Goal: Task Accomplishment & Management: Use online tool/utility

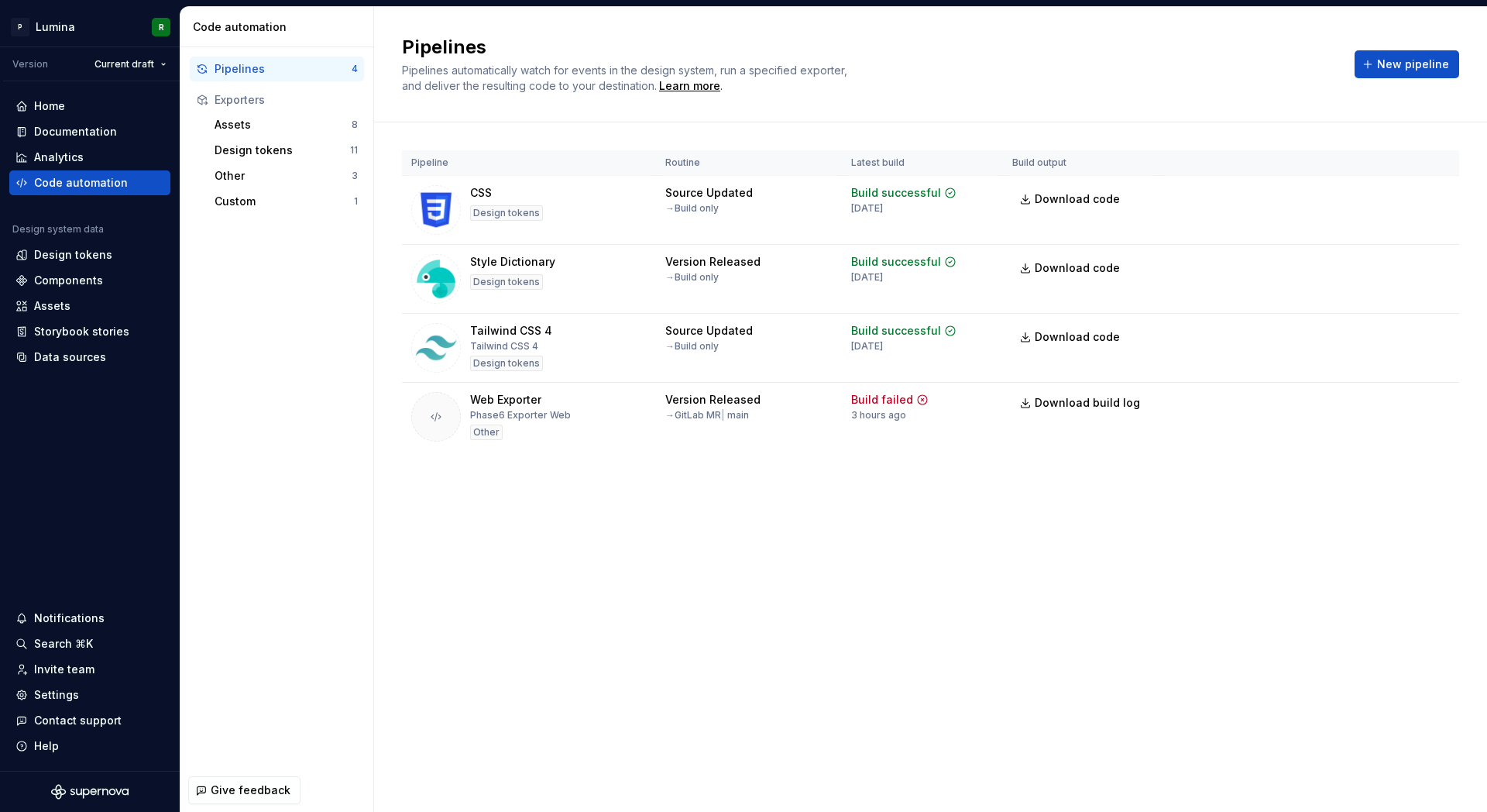
click at [785, 601] on div "Pipelines Pipelines automatically watch for events in the design system, run a …" at bounding box center [931, 410] width 1113 height 805
click at [836, 562] on div "Pipelines Pipelines automatically watch for events in the design system, run a …" at bounding box center [931, 410] width 1113 height 805
click at [710, 565] on div "Pipelines Pipelines automatically watch for events in the design system, run a …" at bounding box center [931, 410] width 1113 height 805
click at [813, 558] on div "Pipelines Pipelines automatically watch for events in the design system, run a …" at bounding box center [931, 410] width 1113 height 805
click at [719, 566] on div "Pipelines Pipelines automatically watch for events in the design system, run a …" at bounding box center [931, 410] width 1113 height 805
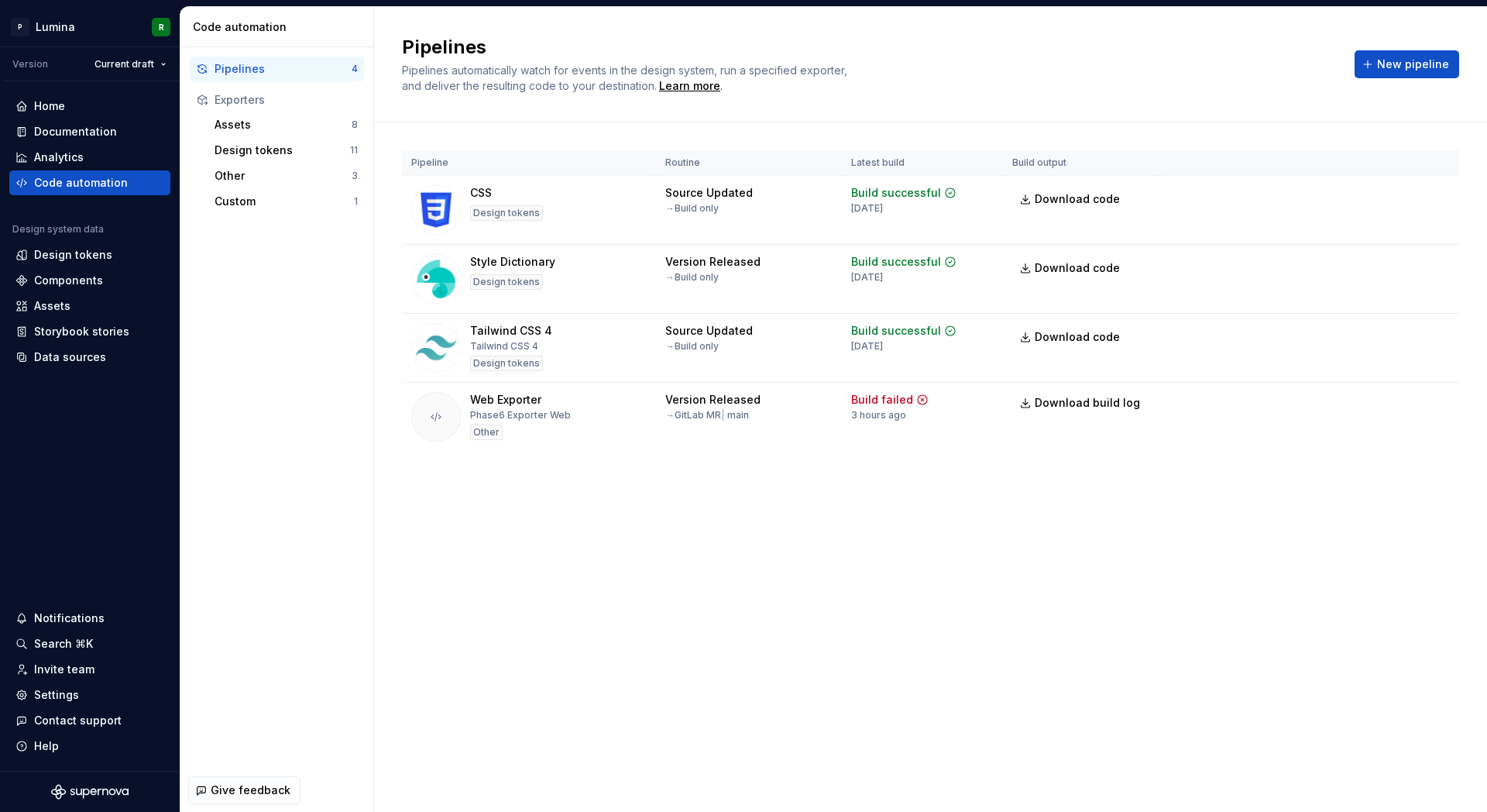
click at [757, 566] on div "Pipelines Pipelines automatically watch for events in the design system, run a …" at bounding box center [931, 410] width 1113 height 805
click at [694, 600] on div "Pipelines Pipelines automatically watch for events in the design system, run a …" at bounding box center [931, 410] width 1113 height 805
click at [739, 576] on div "Pipelines Pipelines automatically watch for events in the design system, run a …" at bounding box center [931, 410] width 1113 height 805
click at [731, 585] on div "Pipelines Pipelines automatically watch for events in the design system, run a …" at bounding box center [931, 410] width 1113 height 805
click at [786, 541] on div "Pipelines Pipelines automatically watch for events in the design system, run a …" at bounding box center [931, 410] width 1113 height 805
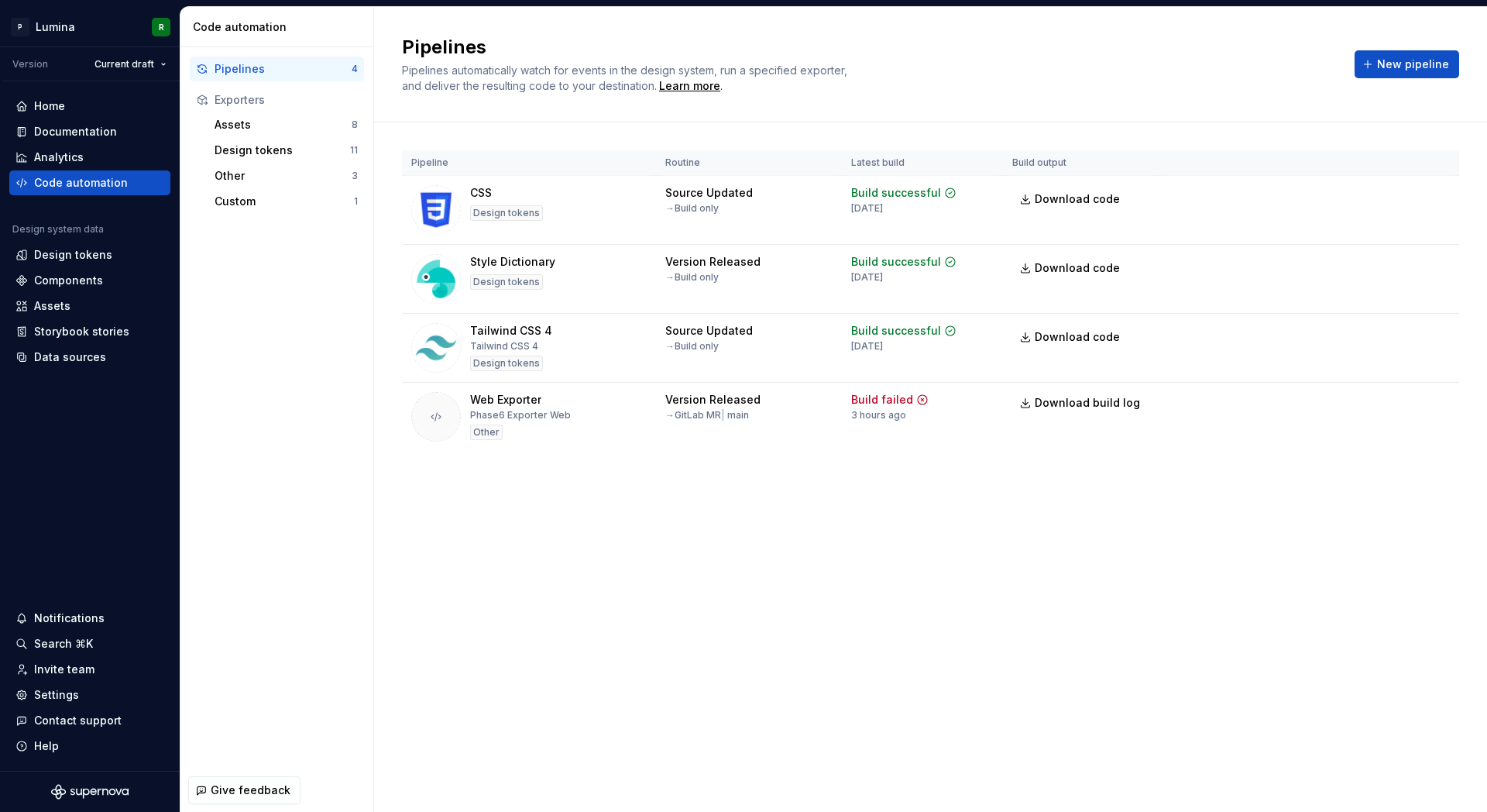
click at [693, 623] on div "Pipelines Pipelines automatically watch for events in the design system, run a …" at bounding box center [931, 410] width 1113 height 805
click at [733, 620] on div "Pipelines Pipelines automatically watch for events in the design system, run a …" at bounding box center [931, 410] width 1113 height 805
drag, startPoint x: 733, startPoint y: 620, endPoint x: 757, endPoint y: 594, distance: 35.4
click at [733, 620] on div "Pipelines Pipelines automatically watch for events in the design system, run a …" at bounding box center [931, 410] width 1113 height 805
click at [757, 594] on div "Pipelines Pipelines automatically watch for events in the design system, run a …" at bounding box center [931, 410] width 1113 height 805
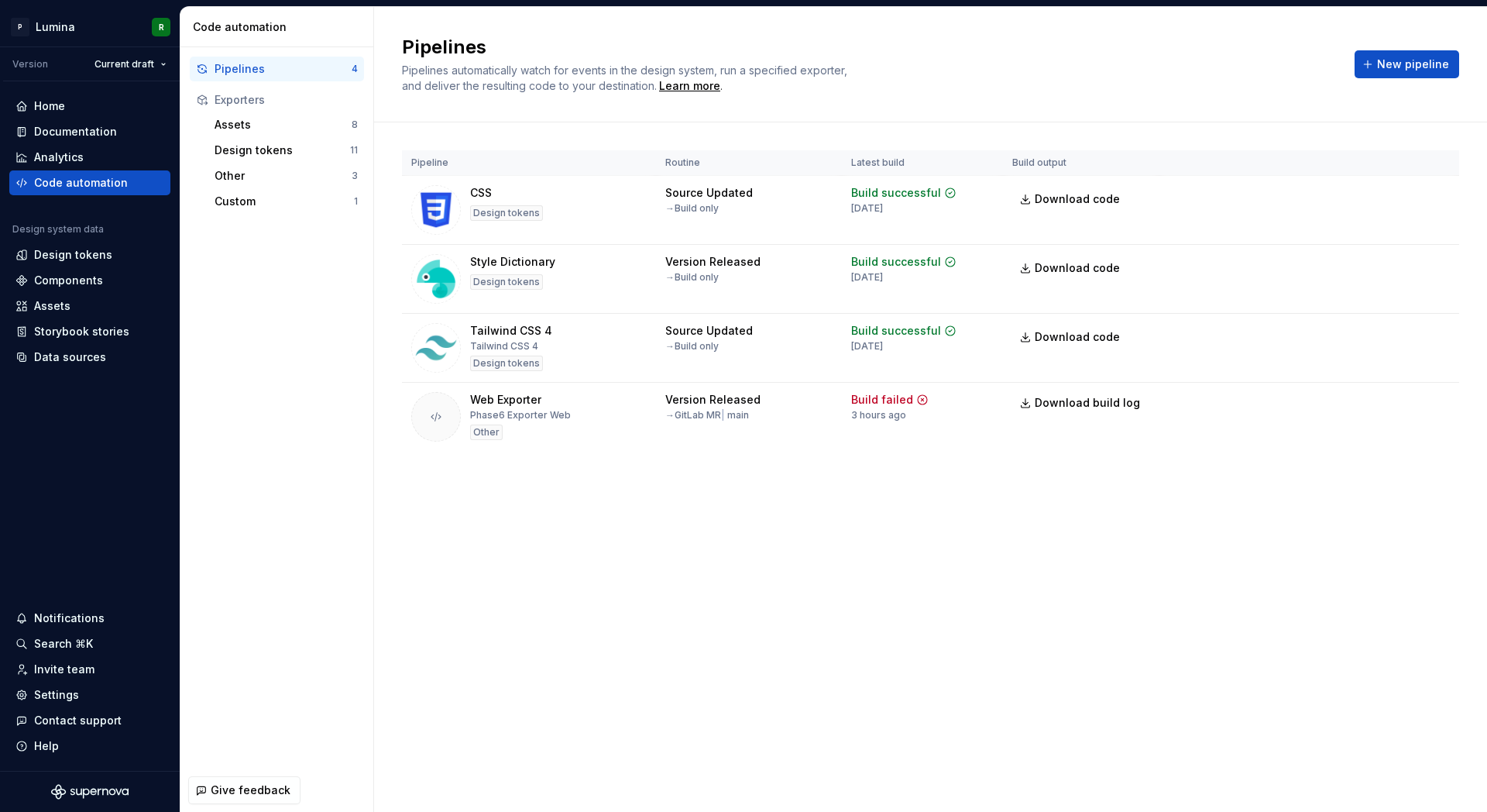
click at [762, 576] on div "Pipelines Pipelines automatically watch for events in the design system, run a …" at bounding box center [931, 410] width 1113 height 805
click at [794, 548] on div "Pipelines Pipelines automatically watch for events in the design system, run a …" at bounding box center [931, 410] width 1113 height 805
drag, startPoint x: 756, startPoint y: 566, endPoint x: 794, endPoint y: 556, distance: 39.3
click at [756, 566] on div "Pipelines Pipelines automatically watch for events in the design system, run a …" at bounding box center [931, 410] width 1113 height 805
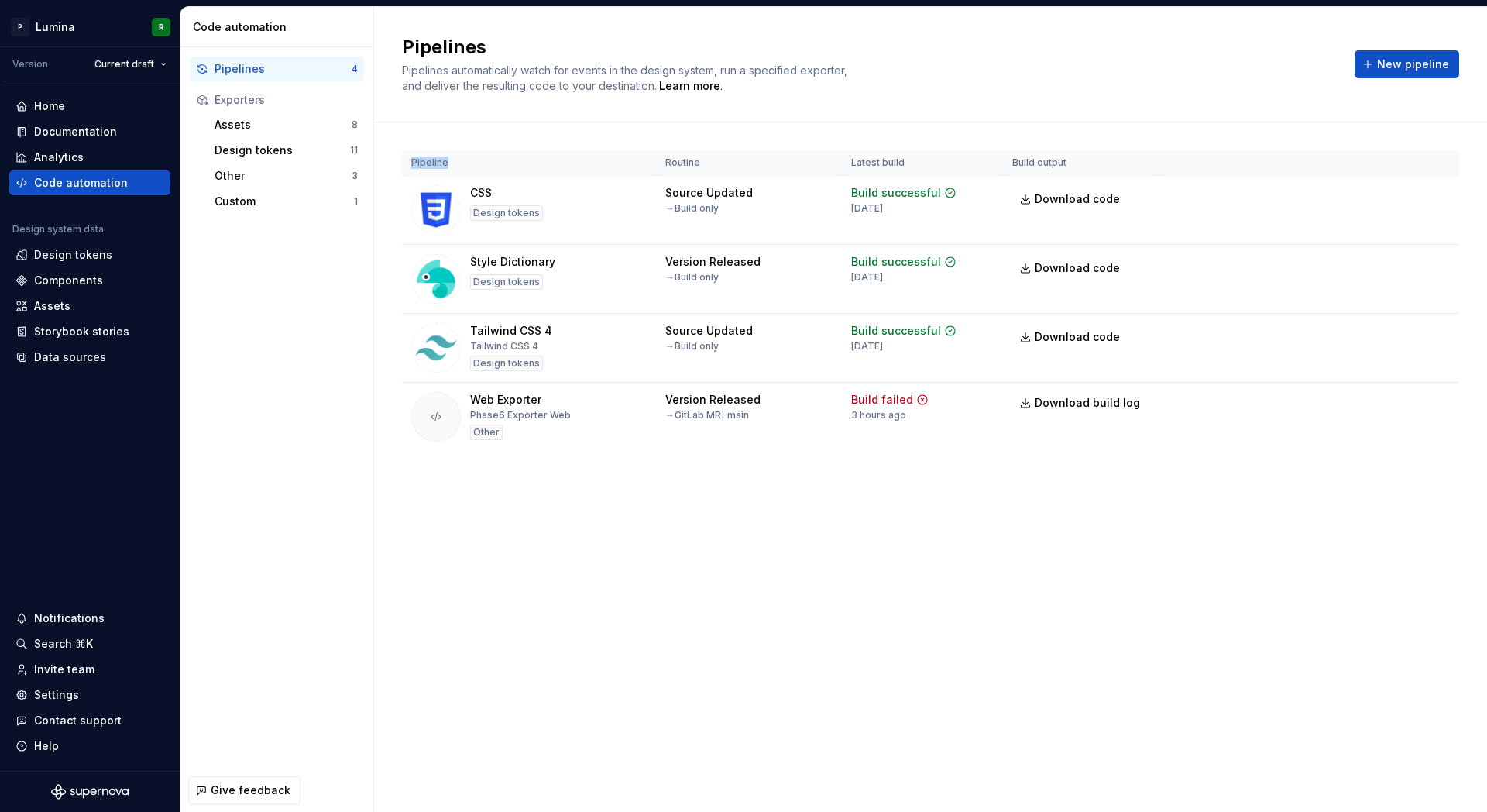
click at [794, 556] on div "Pipelines Pipelines automatically watch for events in the design system, run a …" at bounding box center [931, 410] width 1113 height 805
click at [746, 578] on div "Pipelines Pipelines automatically watch for events in the design system, run a …" at bounding box center [931, 410] width 1113 height 805
click at [787, 564] on div "Pipelines Pipelines automatically watch for events in the design system, run a …" at bounding box center [931, 410] width 1113 height 805
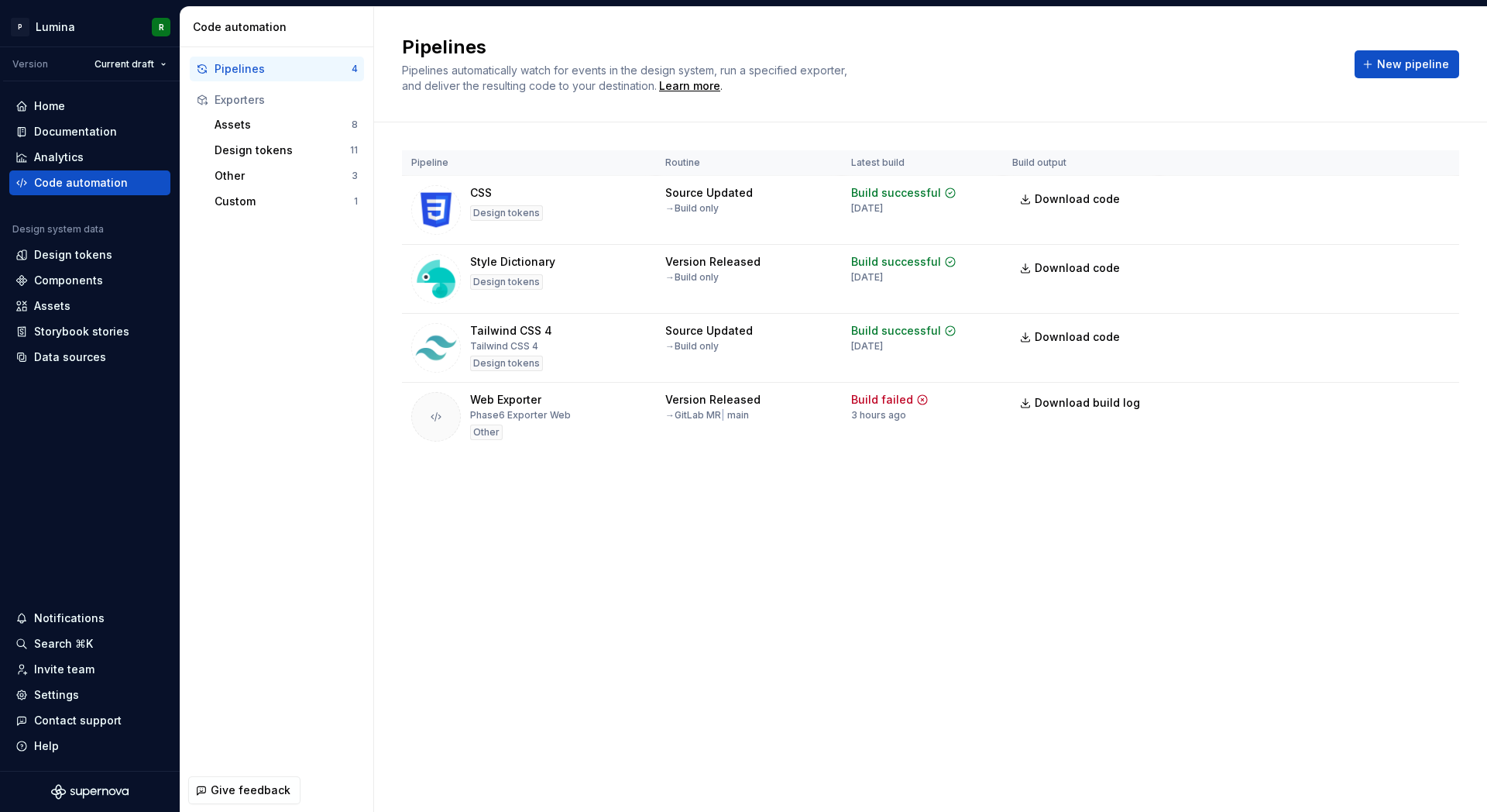
click at [802, 550] on div "Pipelines Pipelines automatically watch for events in the design system, run a …" at bounding box center [931, 410] width 1113 height 805
click at [1441, 336] on html "P Lumina R Version Current draft Home Documentation Analytics Code automation D…" at bounding box center [744, 406] width 1487 height 812
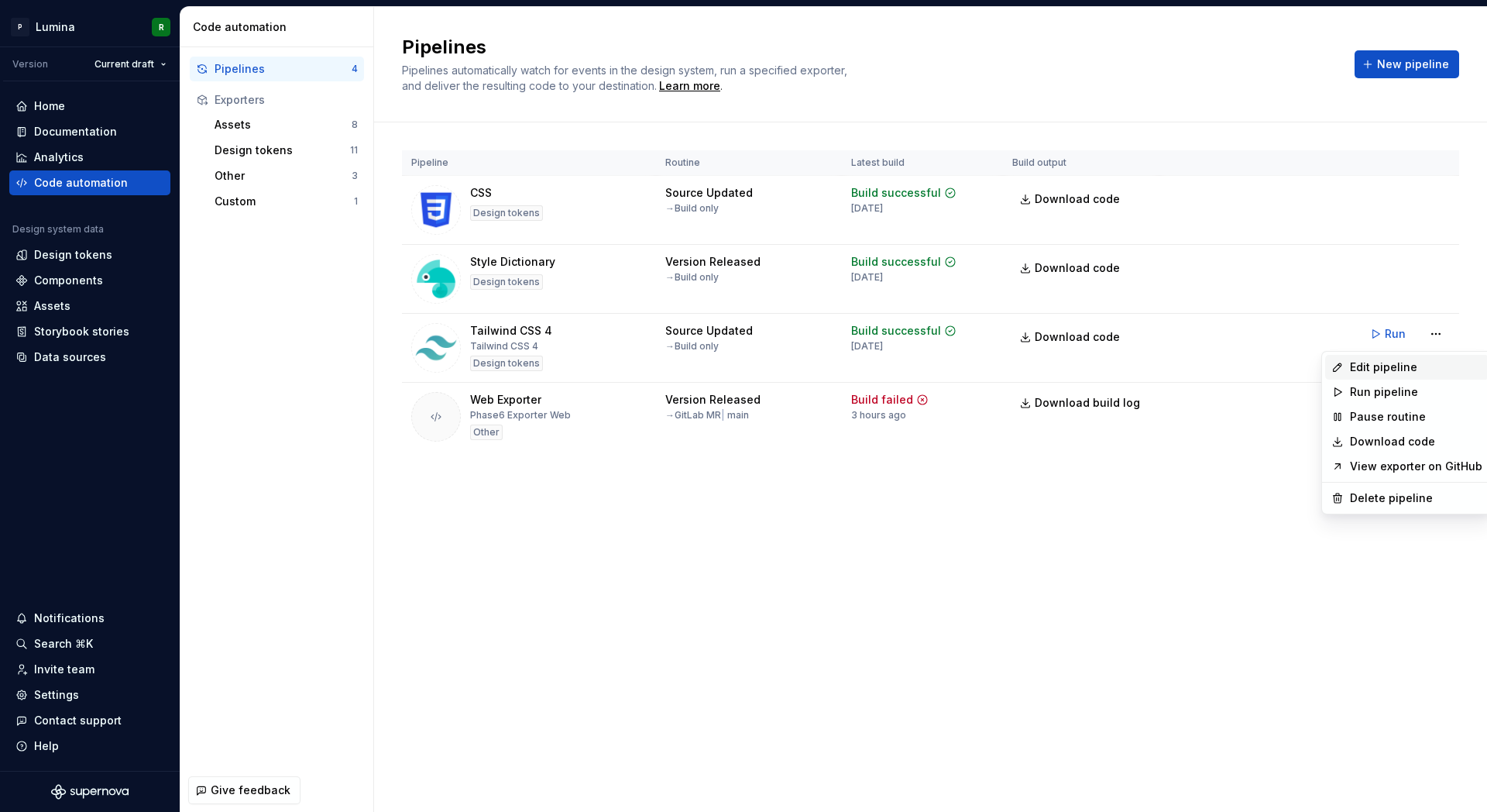
click at [1393, 371] on div "Edit pipeline" at bounding box center [1416, 367] width 132 height 15
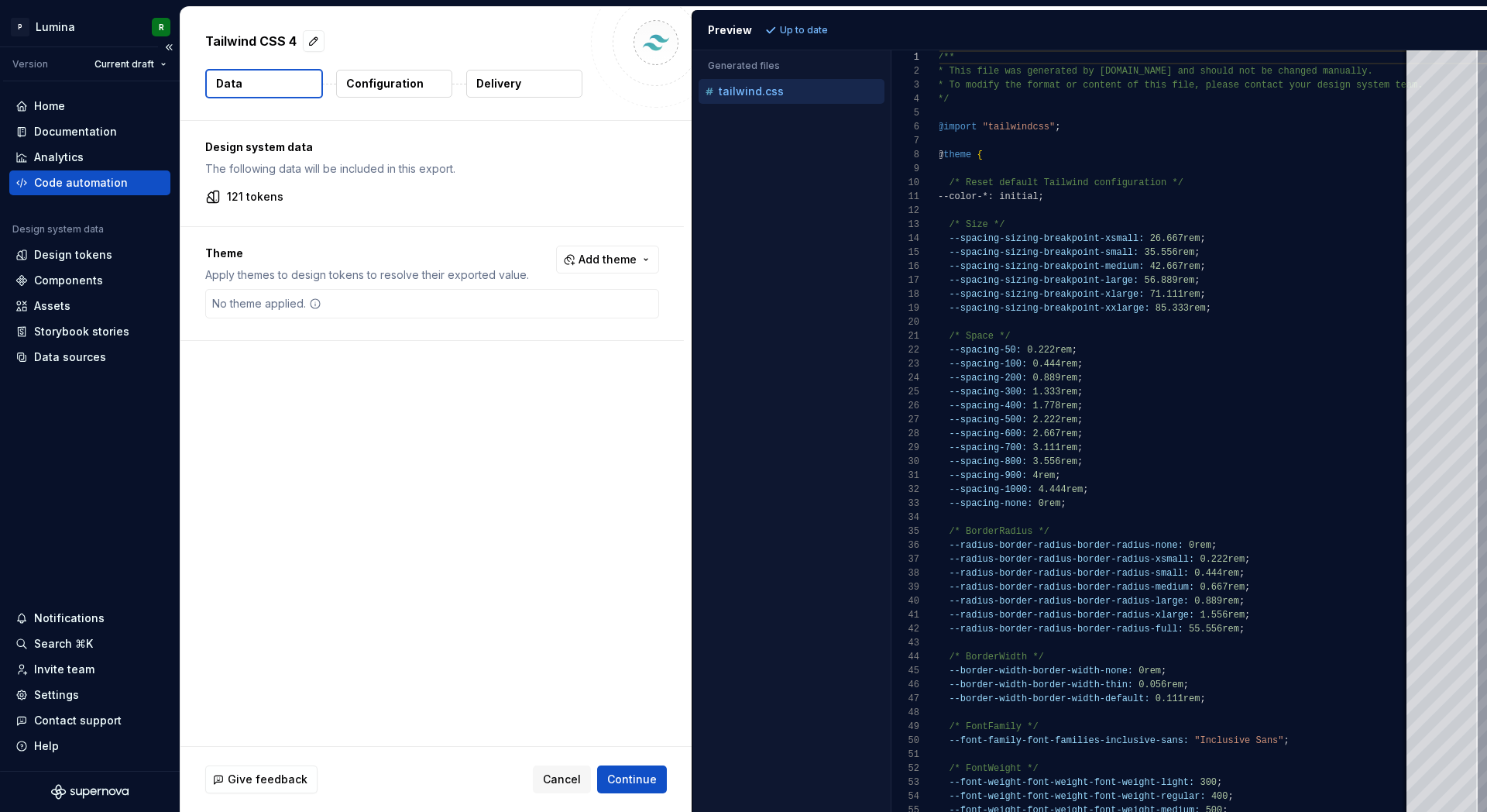
click at [99, 184] on div "Code automation" at bounding box center [81, 182] width 94 height 15
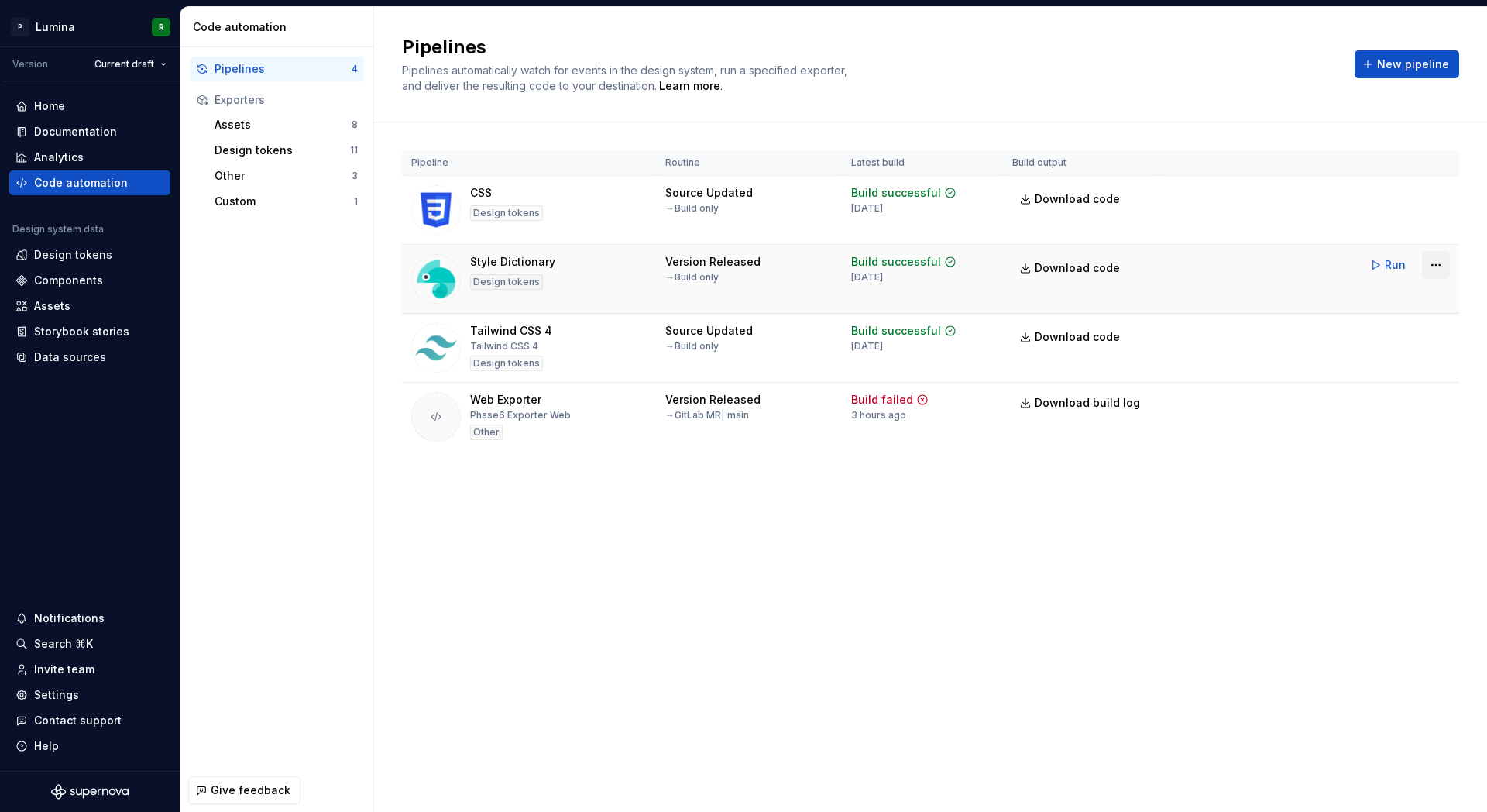
click at [1438, 265] on html "P Lumina R Version Current draft Home Documentation Analytics Code automation D…" at bounding box center [744, 406] width 1487 height 812
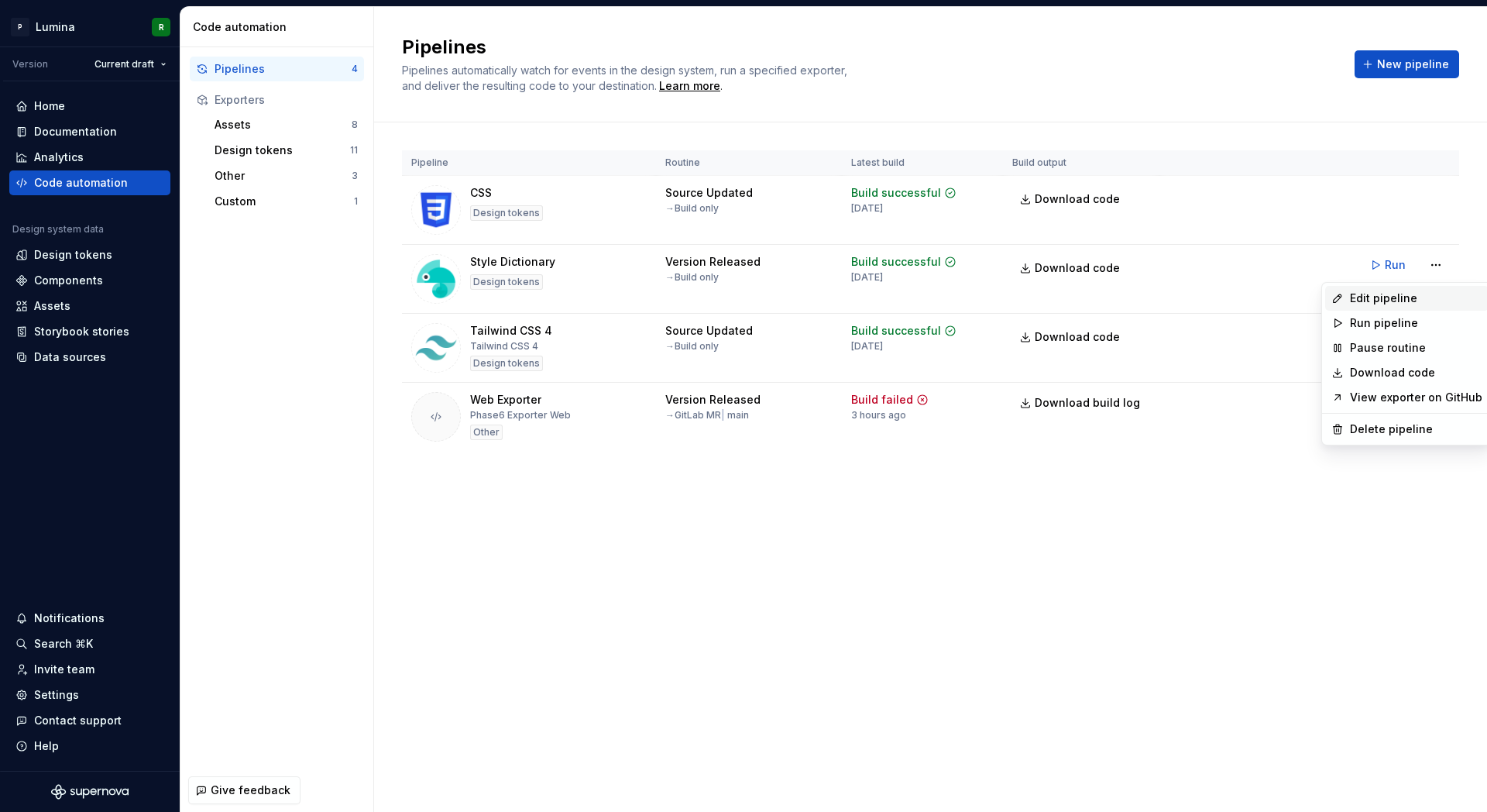
click at [1404, 298] on div "Edit pipeline" at bounding box center [1416, 298] width 132 height 15
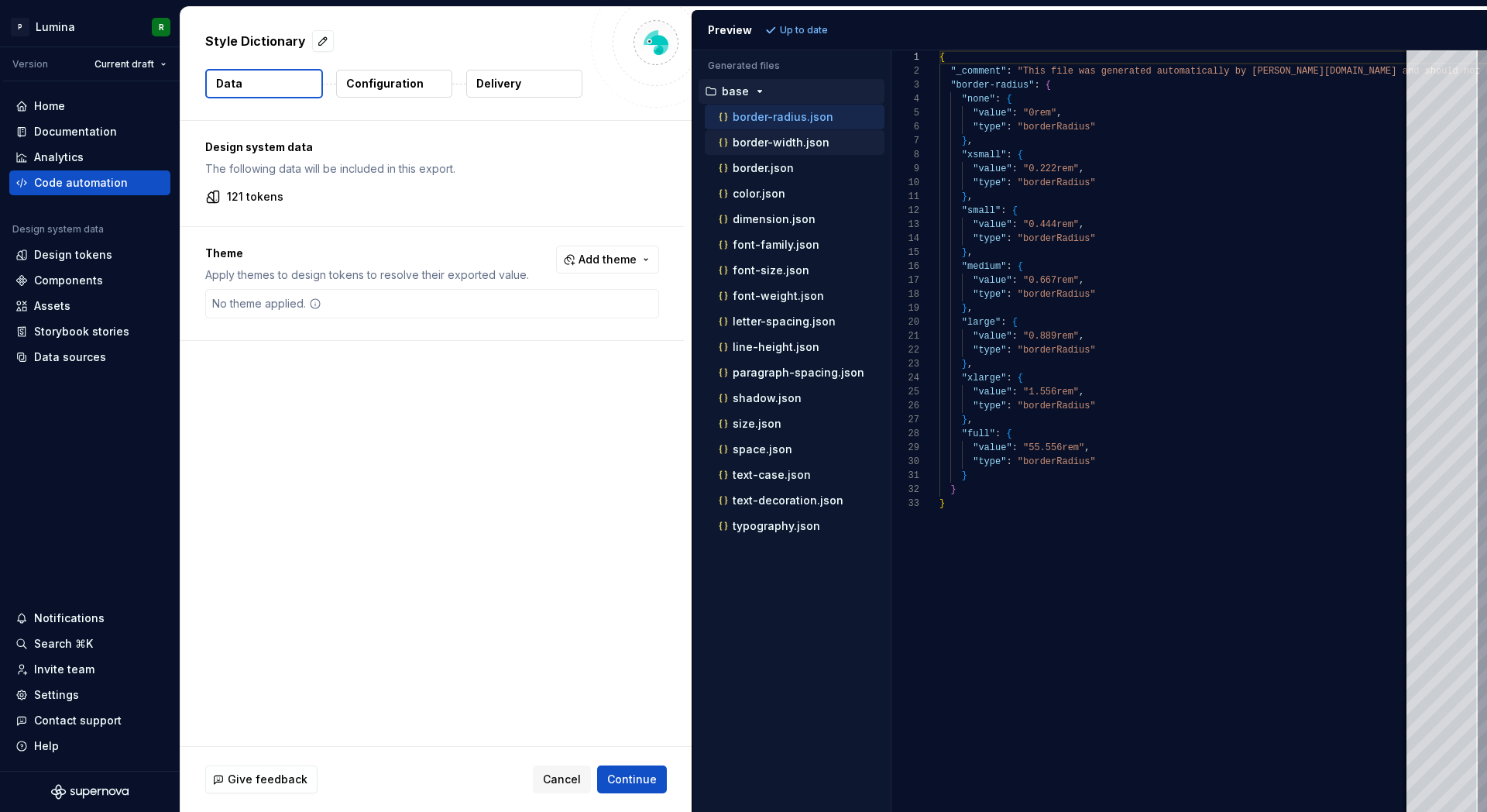
click at [767, 142] on p "border-width.json" at bounding box center [781, 142] width 97 height 12
type textarea "**********"
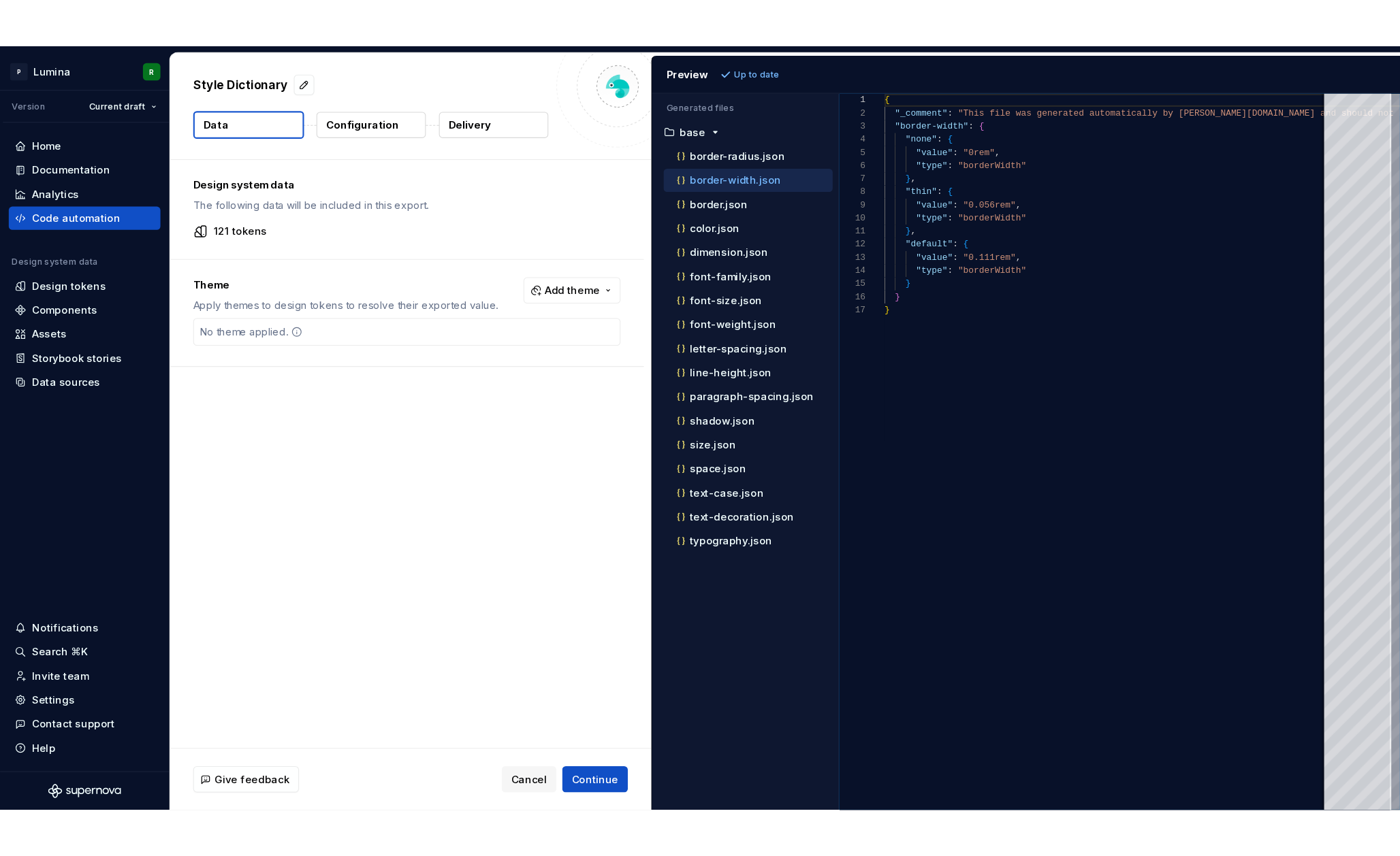
scroll to position [123, 0]
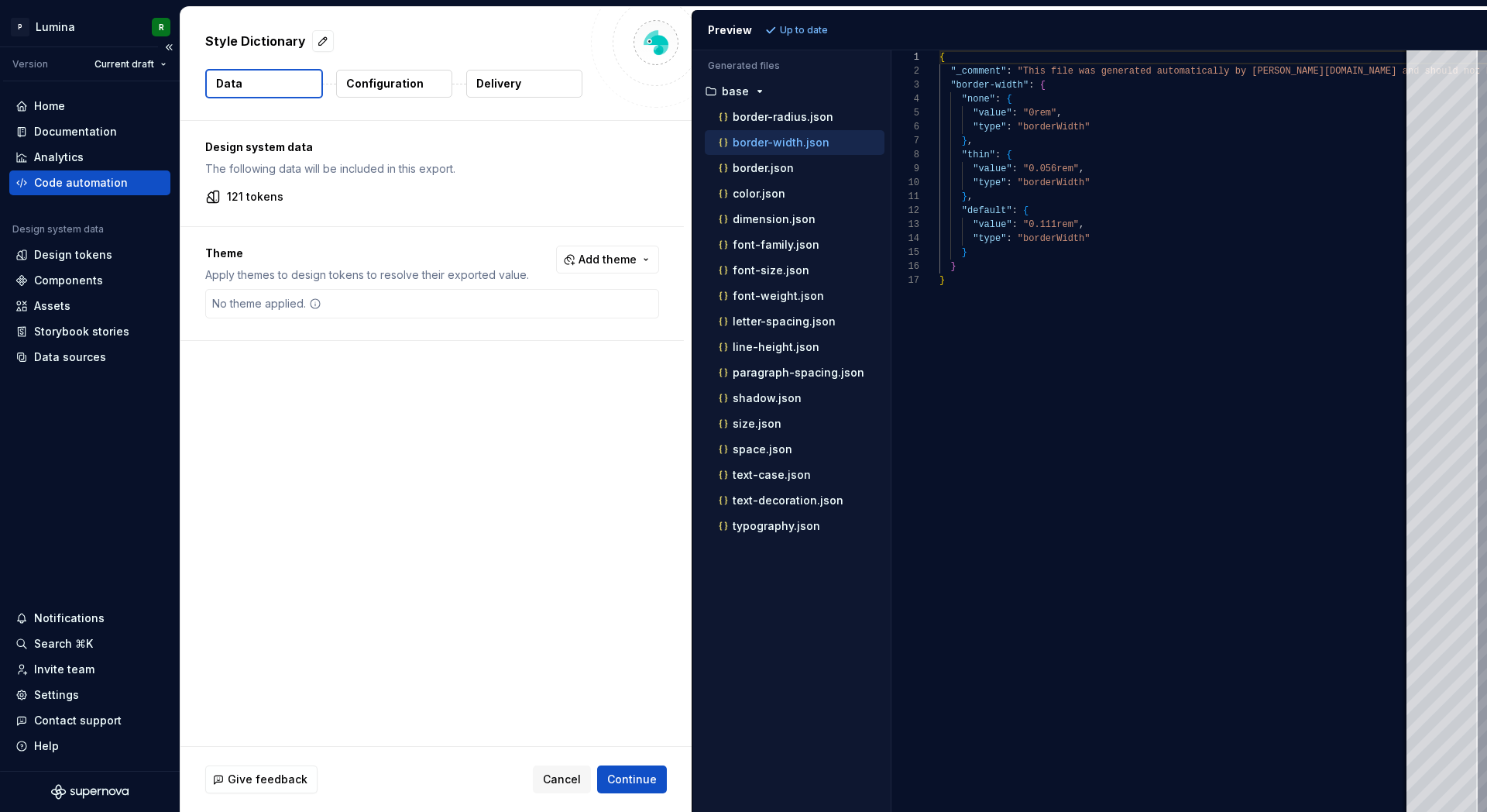
click at [103, 182] on div "Code automation" at bounding box center [81, 182] width 94 height 15
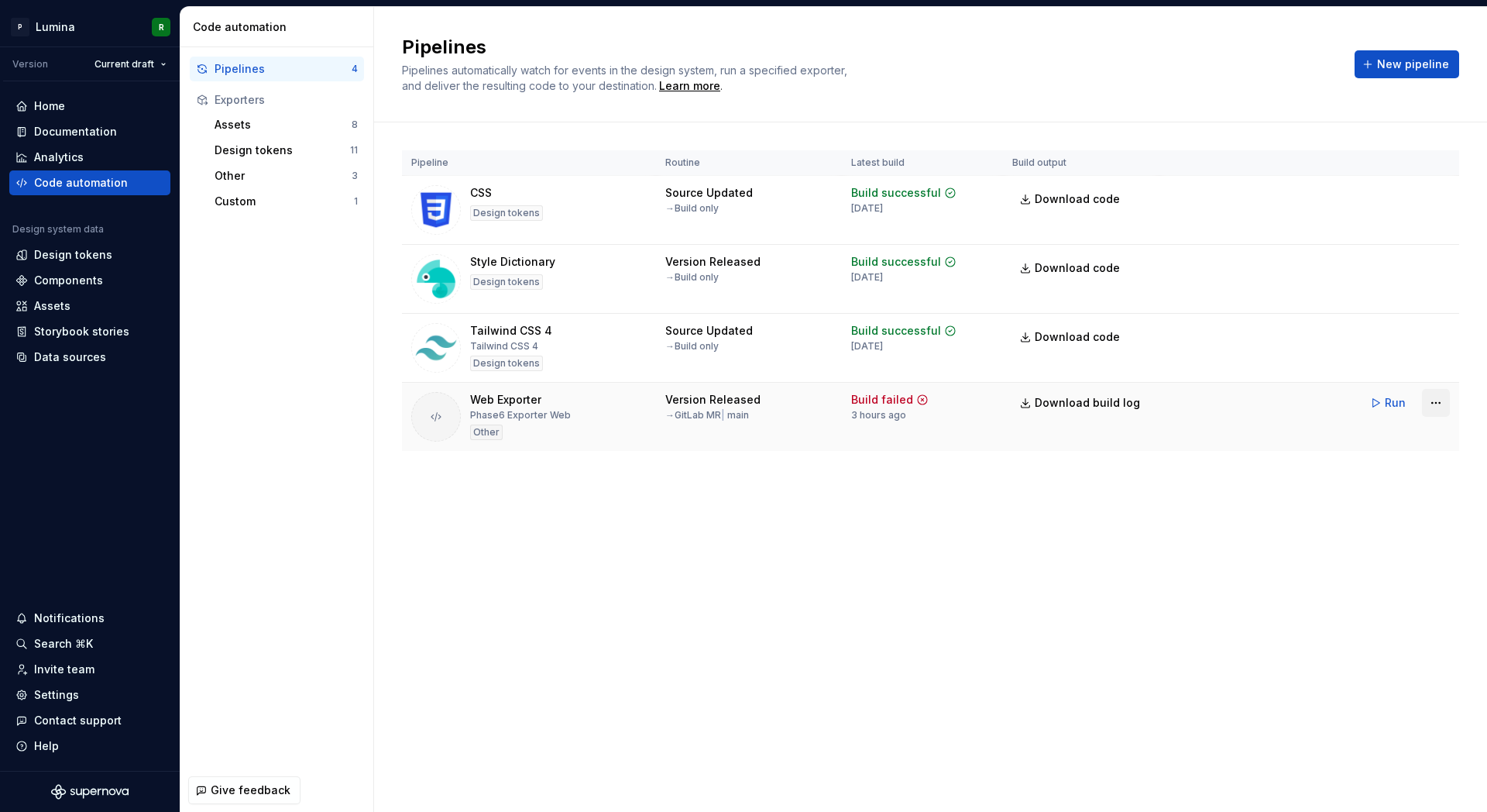
click at [1442, 406] on html "P Lumina R Version Current draft Home Documentation Analytics Code automation D…" at bounding box center [744, 406] width 1487 height 812
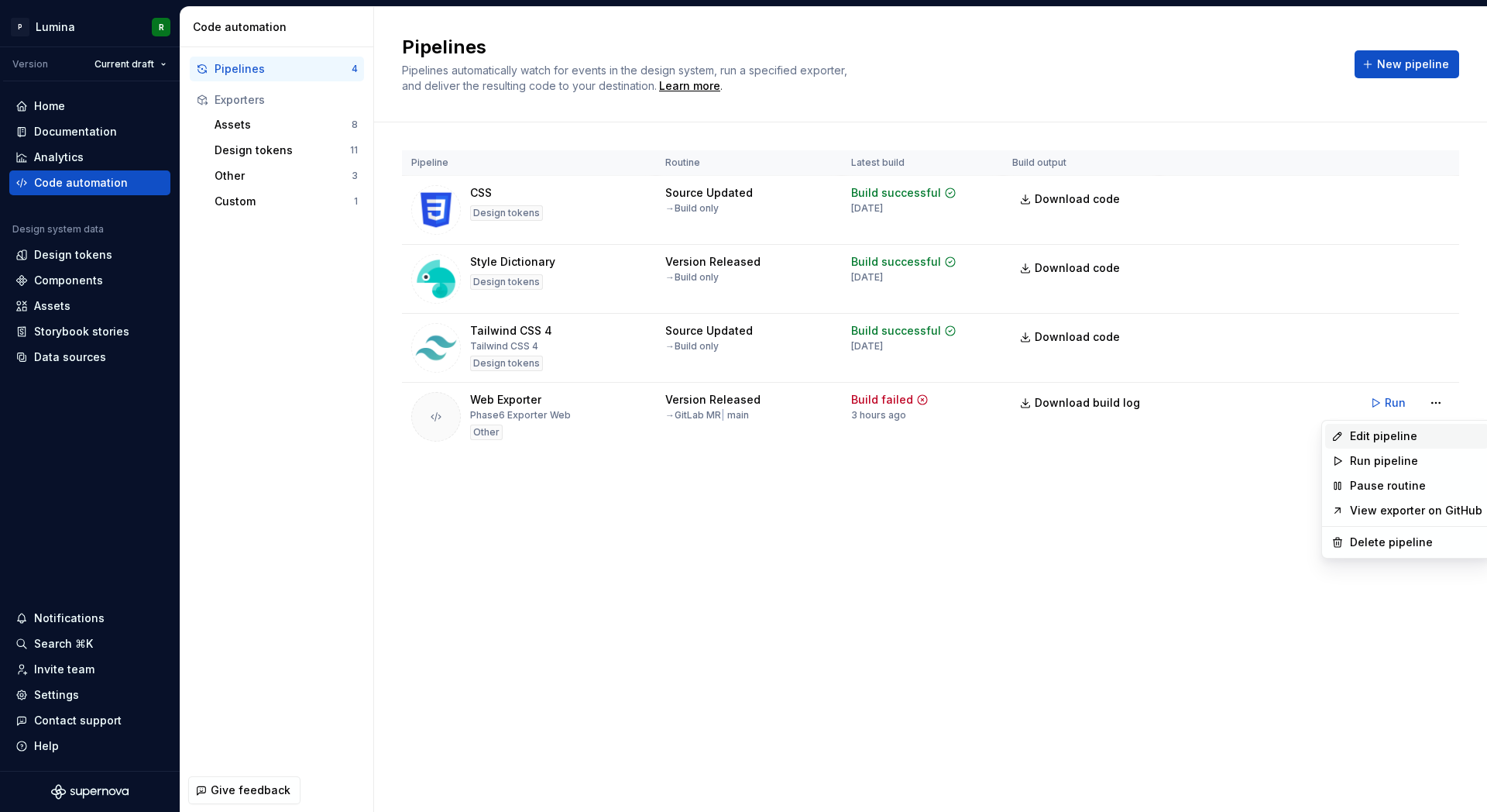
click at [1390, 436] on div "Edit pipeline" at bounding box center [1416, 435] width 132 height 15
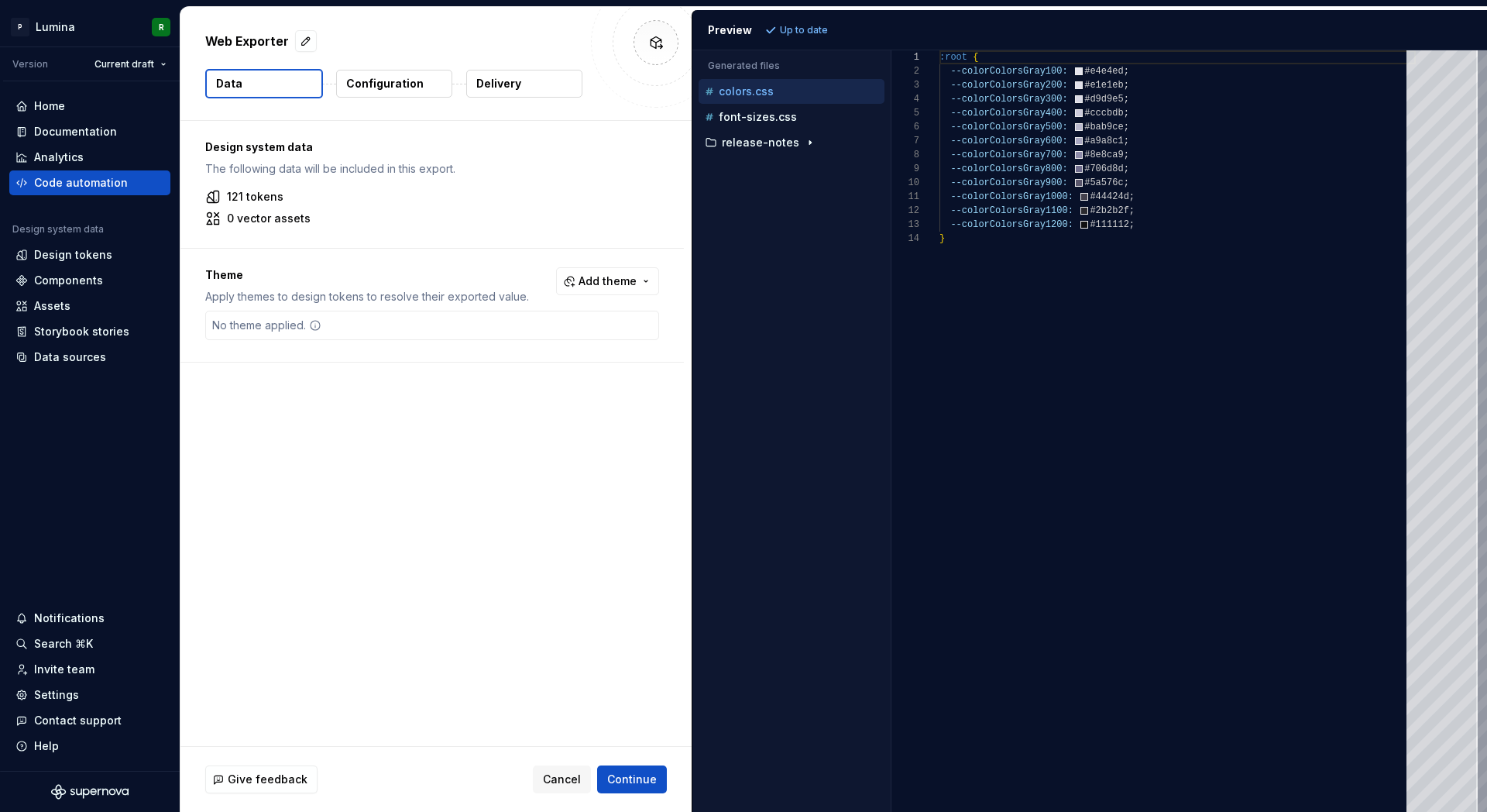
click at [519, 91] on button "Delivery" at bounding box center [524, 83] width 116 height 28
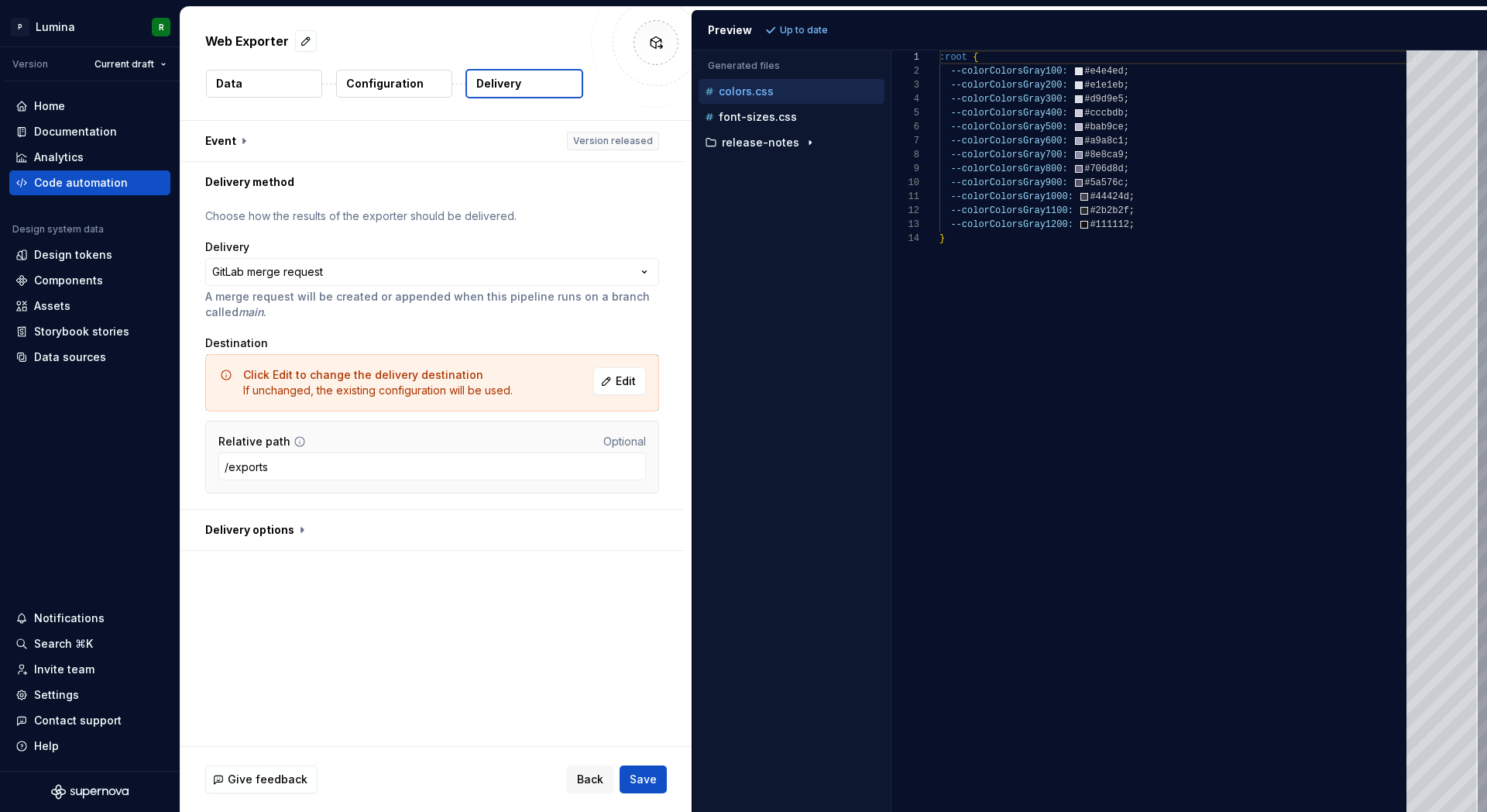
click at [527, 90] on button "Delivery" at bounding box center [524, 83] width 118 height 30
click at [160, 66] on html "**********" at bounding box center [744, 406] width 1487 height 812
click at [623, 203] on html "**********" at bounding box center [744, 406] width 1487 height 812
click at [90, 173] on div "Code automation" at bounding box center [90, 182] width 161 height 25
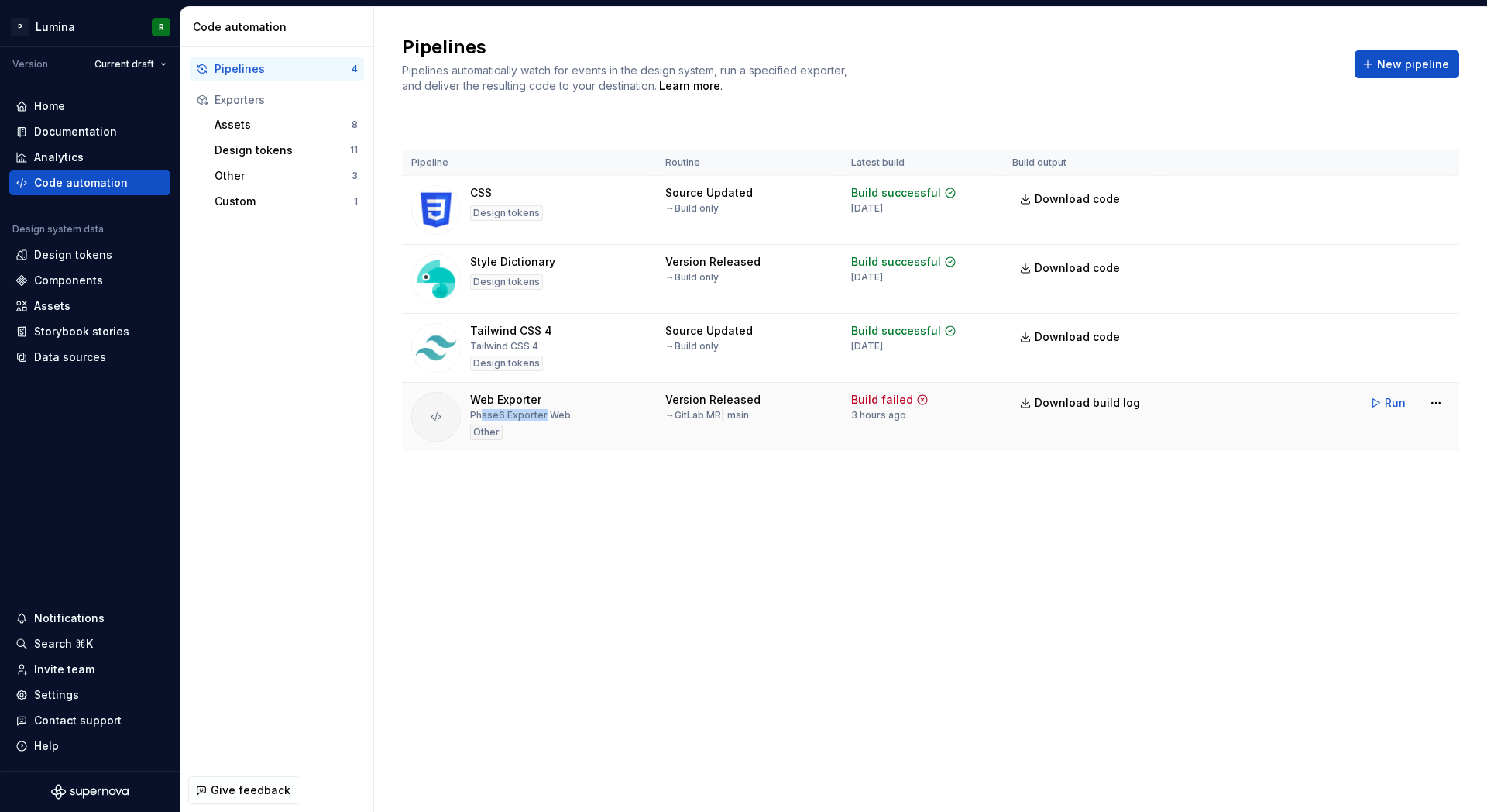
drag, startPoint x: 481, startPoint y: 413, endPoint x: 545, endPoint y: 414, distance: 64.0
click at [545, 414] on div "Phase6 Exporter Web" at bounding box center [520, 414] width 101 height 12
click at [1439, 406] on html "P Lumina R Version Current draft Home Documentation Analytics Code automation D…" at bounding box center [744, 406] width 1487 height 812
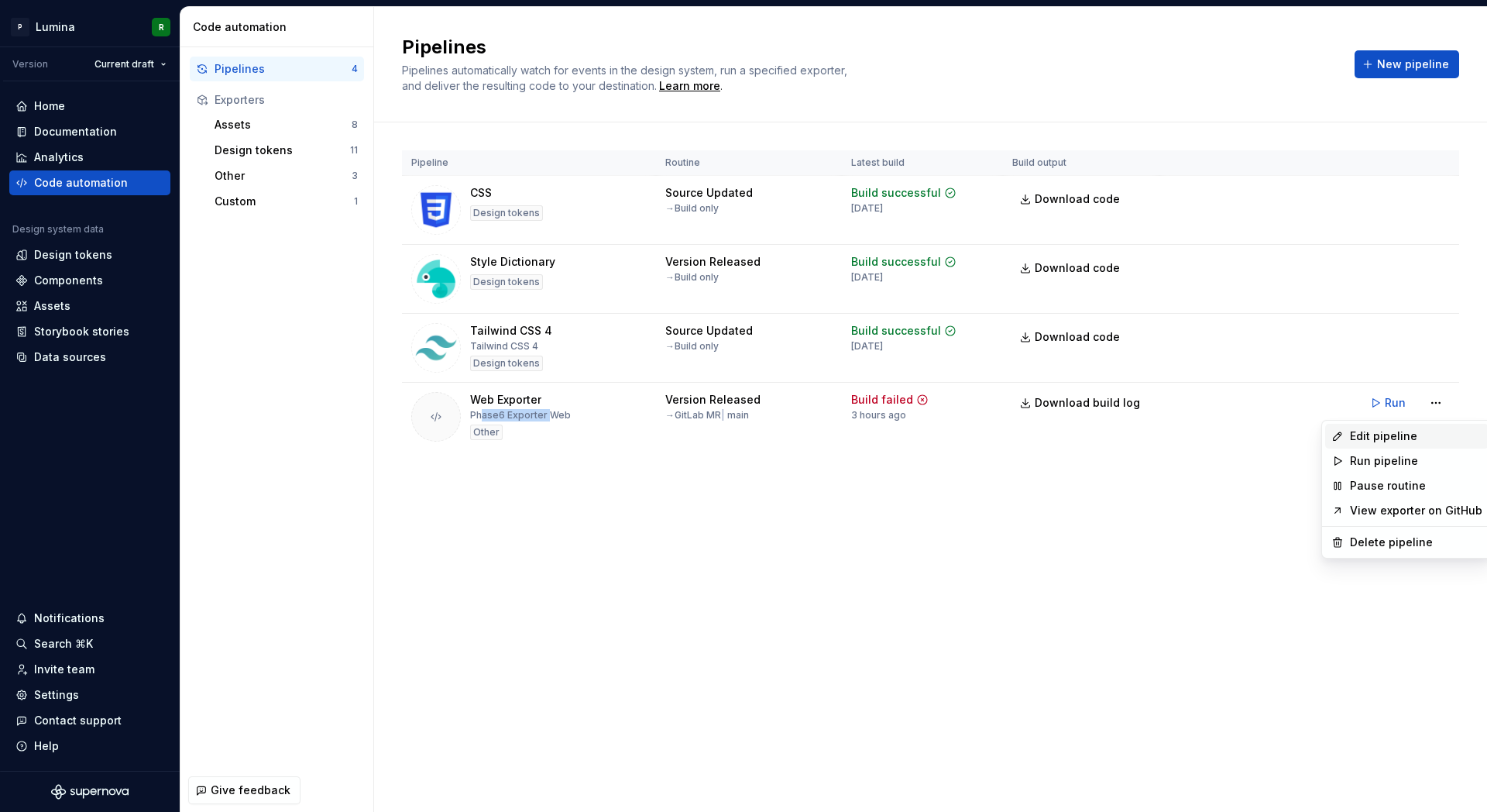
click at [1383, 432] on div "Edit pipeline" at bounding box center [1416, 435] width 132 height 15
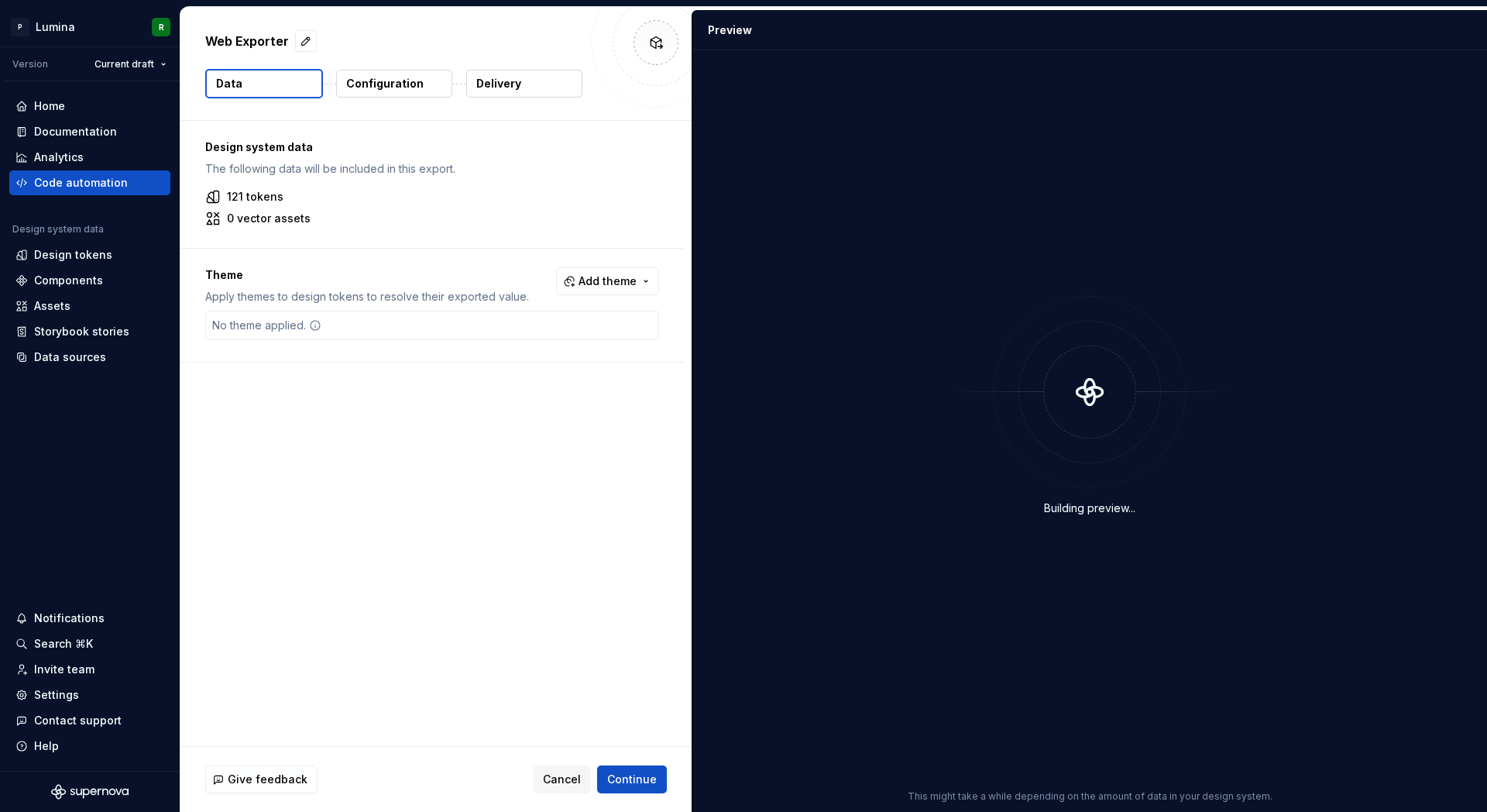
click at [513, 72] on button "Delivery" at bounding box center [524, 83] width 116 height 28
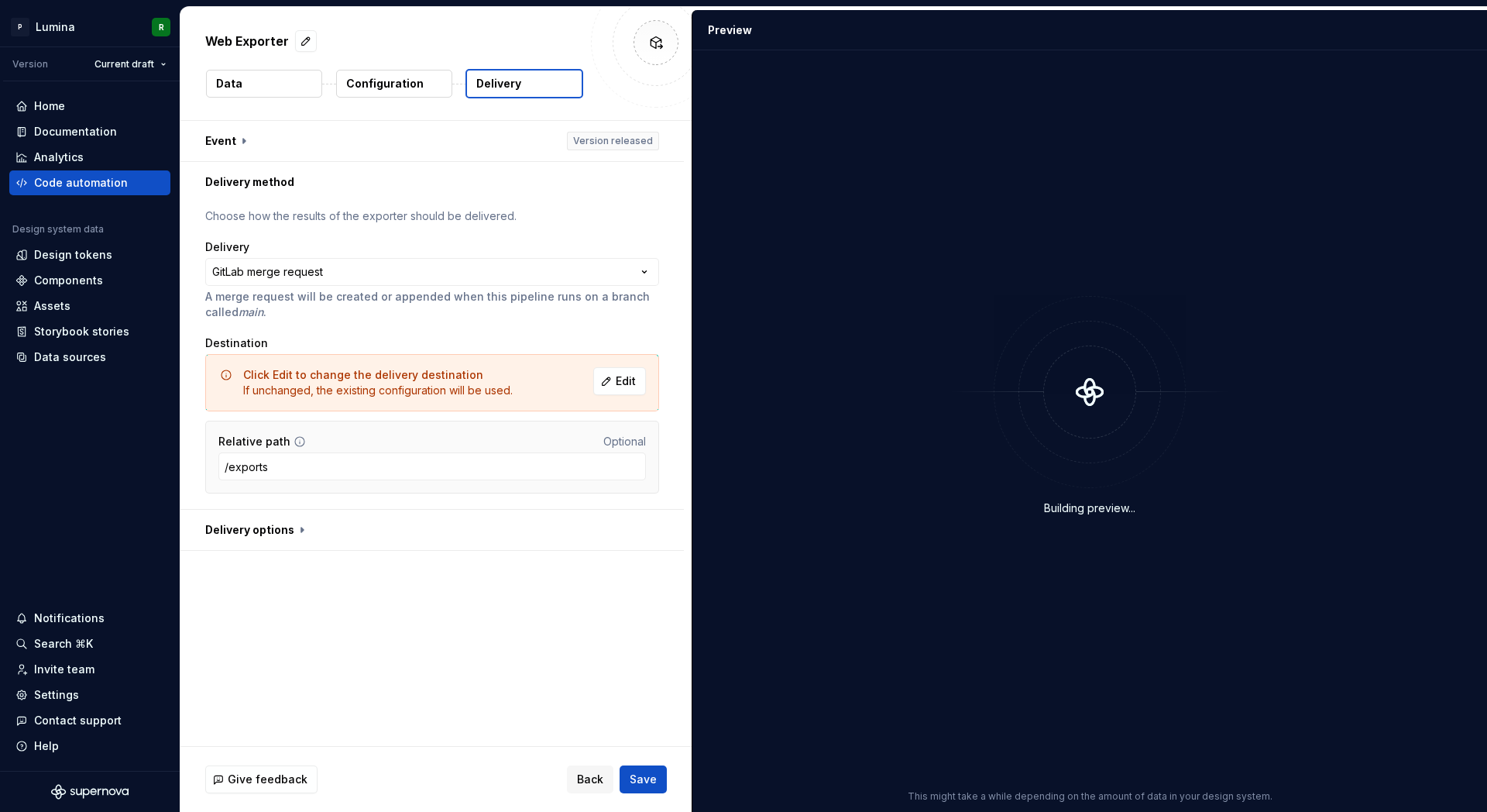
click at [494, 92] on button "Delivery" at bounding box center [524, 83] width 118 height 30
click at [613, 375] on button "Edit" at bounding box center [619, 381] width 52 height 28
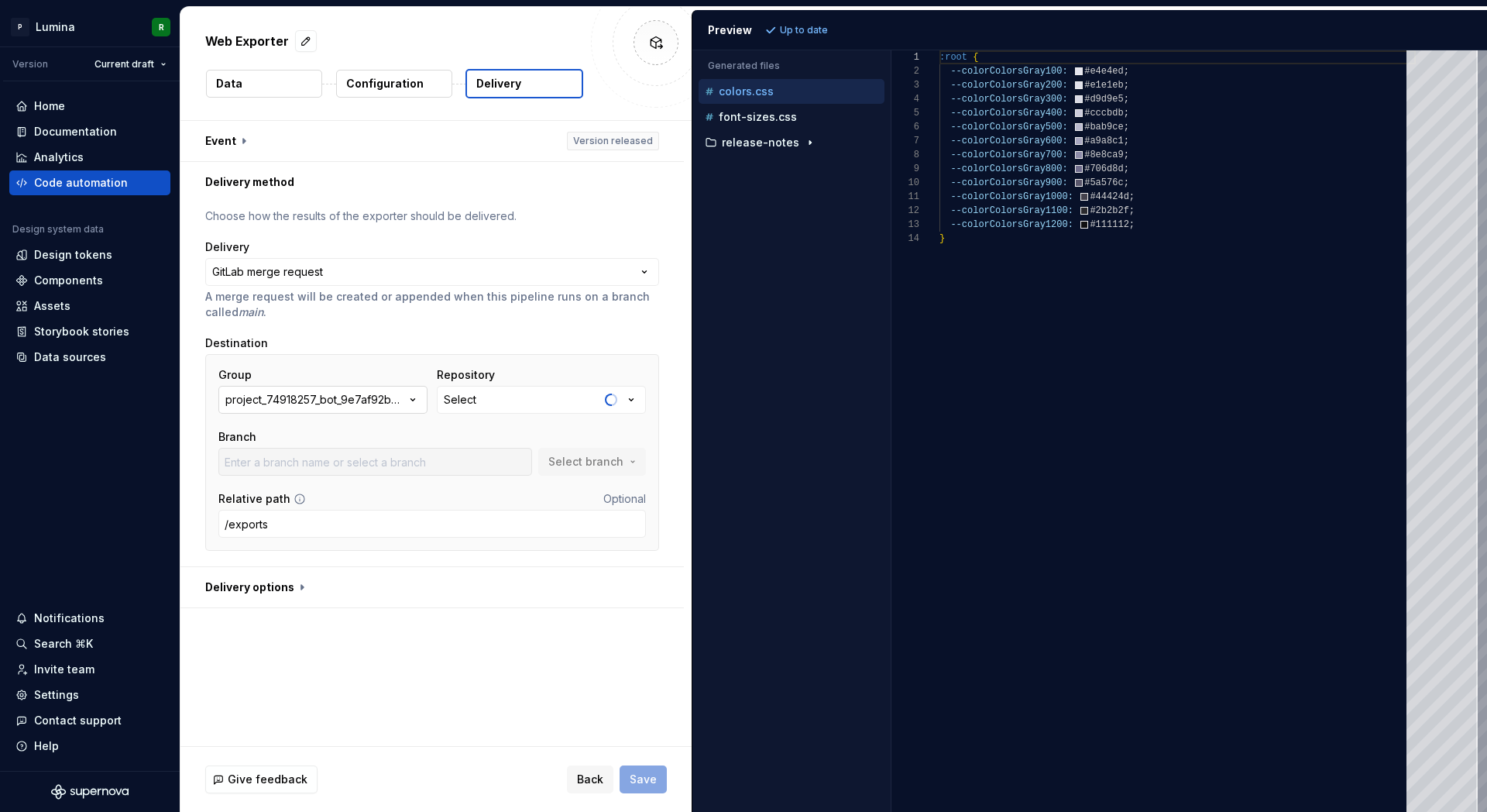
click at [400, 401] on div "project_74918257_bot_9e7af92baa6eee06c67a5cccd517fac3" at bounding box center [315, 399] width 180 height 15
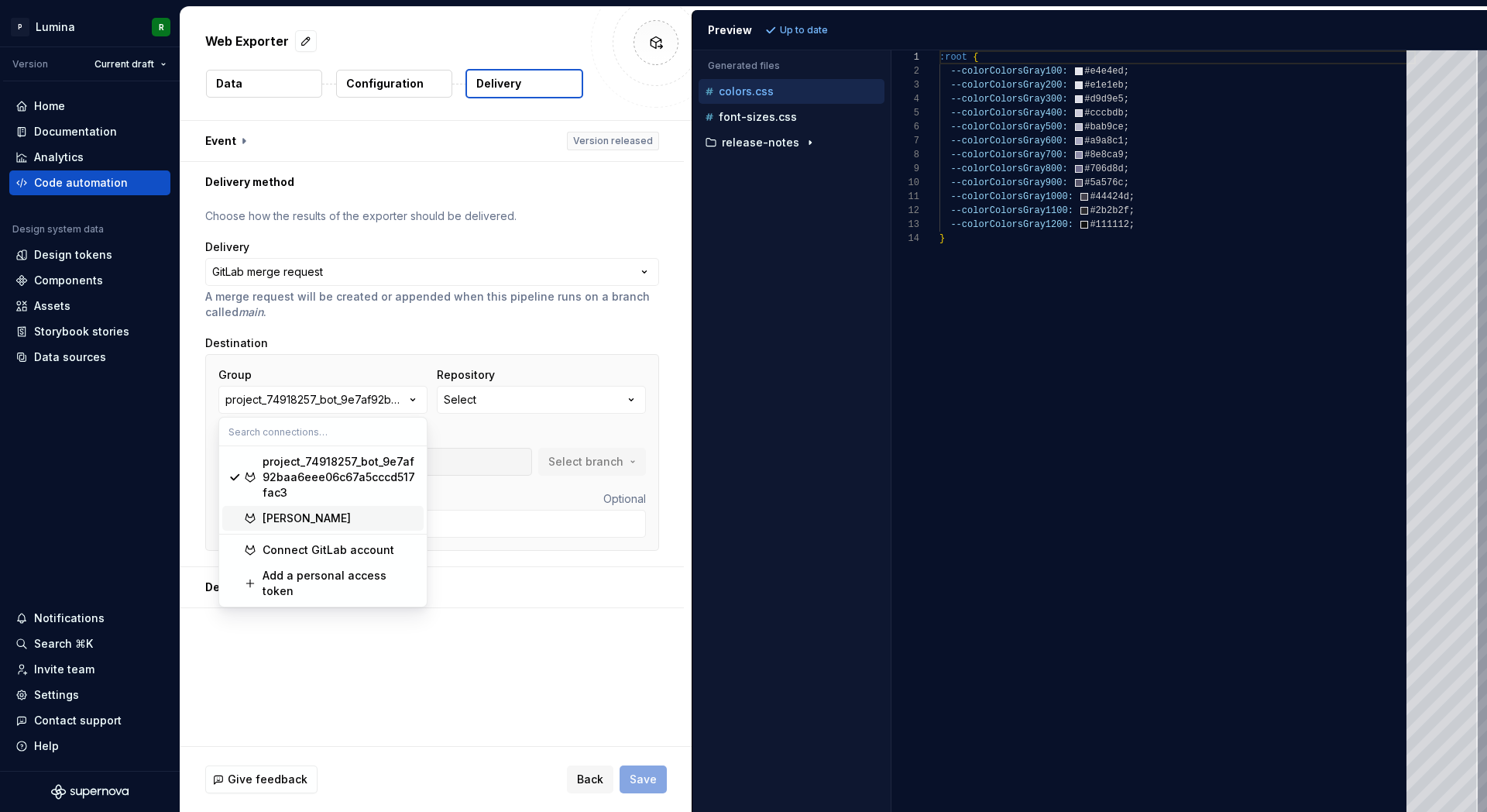
click at [302, 512] on div "[PERSON_NAME]" at bounding box center [307, 518] width 89 height 15
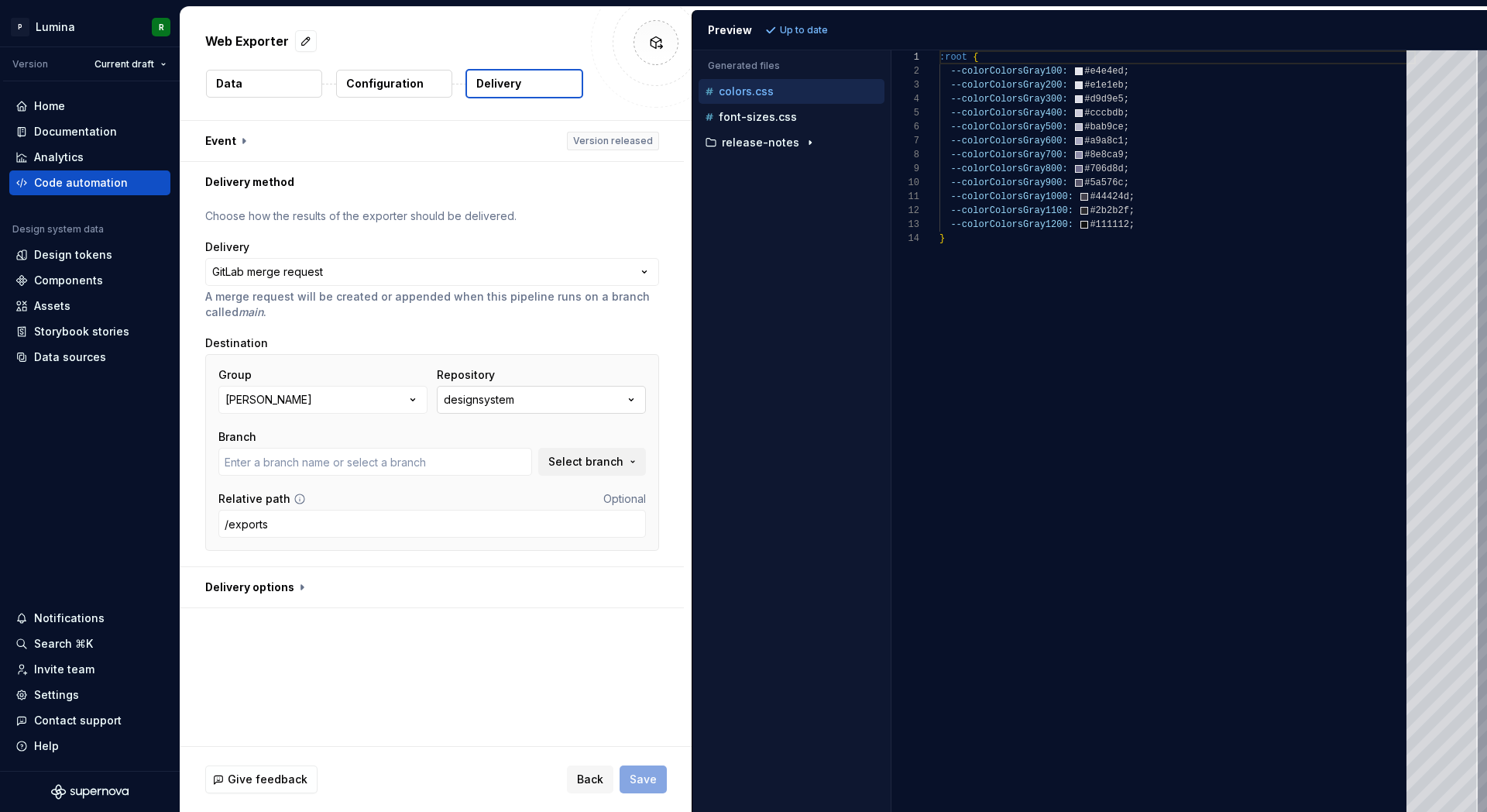
click at [506, 407] on button "designsystem" at bounding box center [541, 399] width 209 height 28
type input "main"
click at [563, 357] on div "Group [PERSON_NAME] Repository designsystem Branch main Select branch Relative …" at bounding box center [432, 452] width 454 height 197
click at [762, 336] on div "Accessibility guide for tree . Navigate the tree with the arrow keys. Common tr…" at bounding box center [792, 443] width 198 height 737
click at [789, 307] on div "Accessibility guide for tree . Navigate the tree with the arrow keys. Common tr…" at bounding box center [792, 443] width 198 height 737
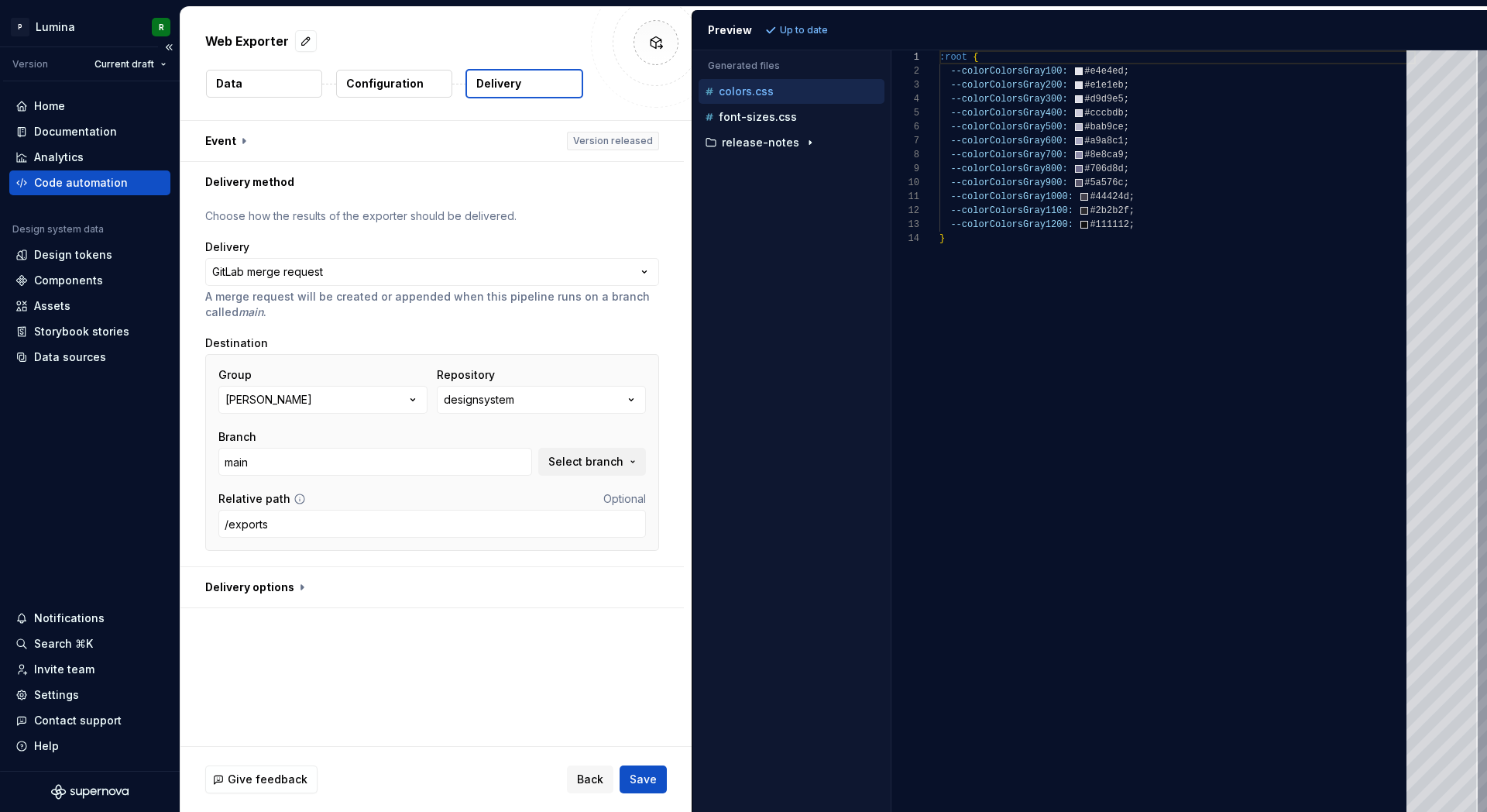
click at [113, 186] on div "Code automation" at bounding box center [81, 182] width 94 height 15
